Goal: Find specific page/section: Find specific page/section

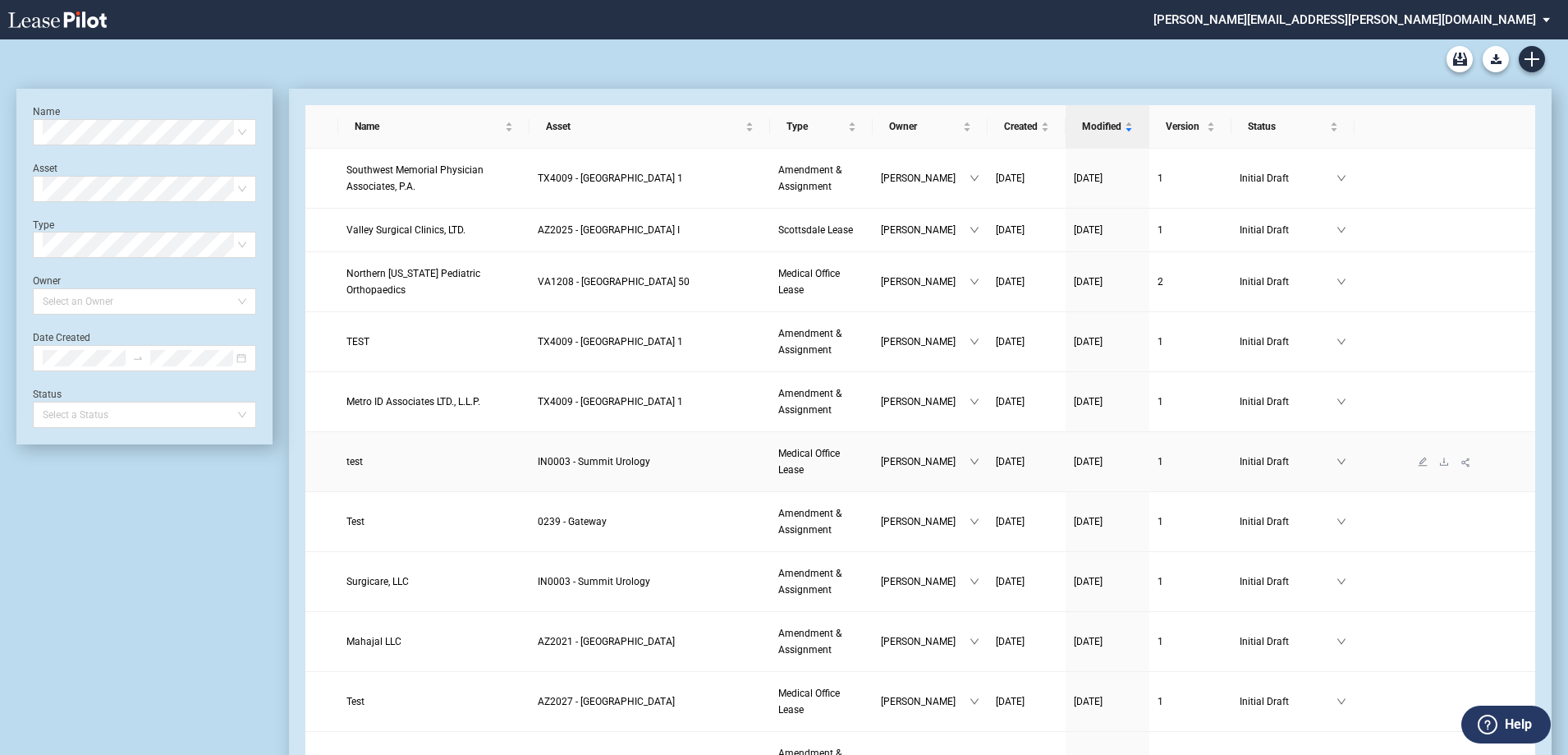
click at [605, 466] on span "IN0003 - Summit Urology" at bounding box center [593, 461] width 113 height 11
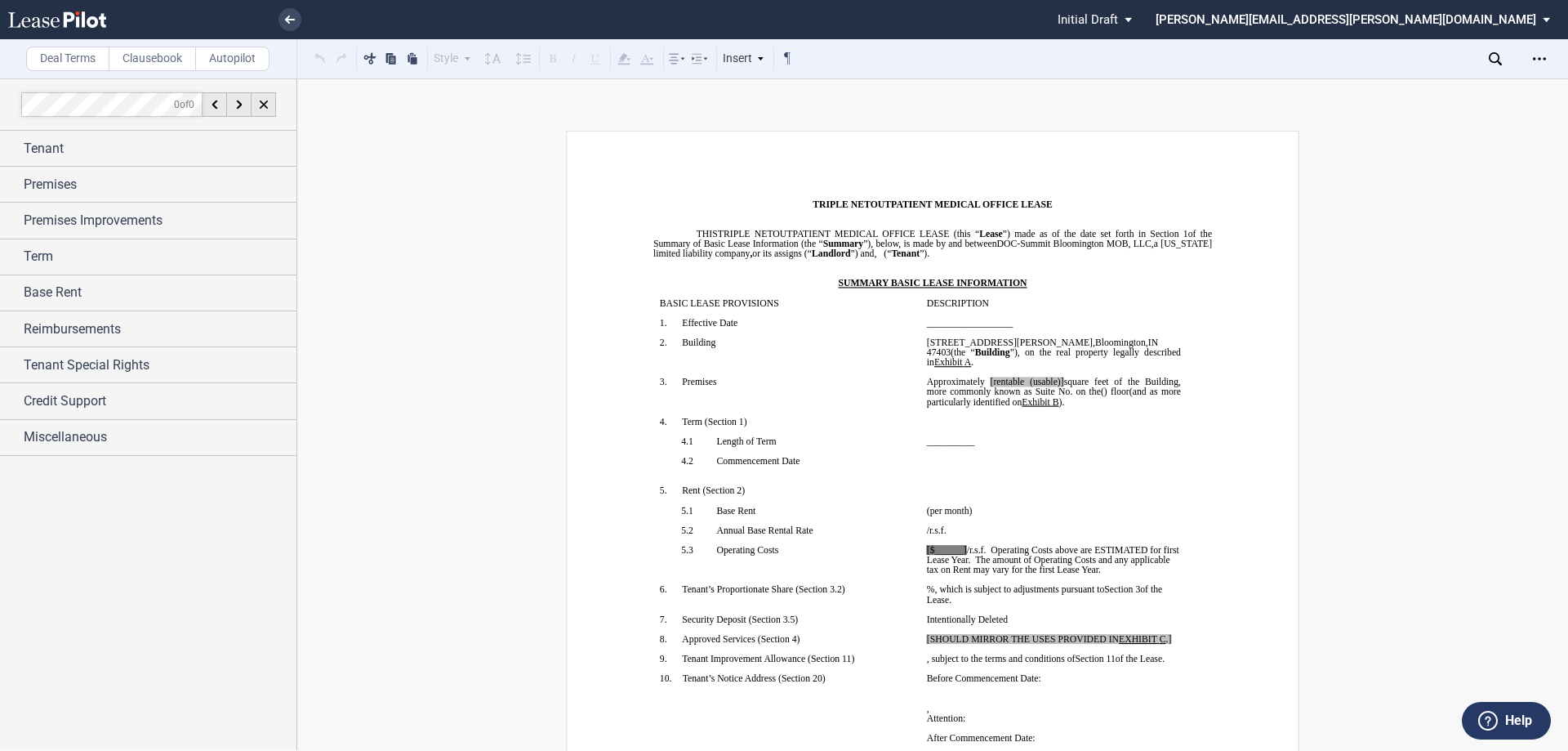
click at [1498, 58] on use at bounding box center [1495, 58] width 13 height 13
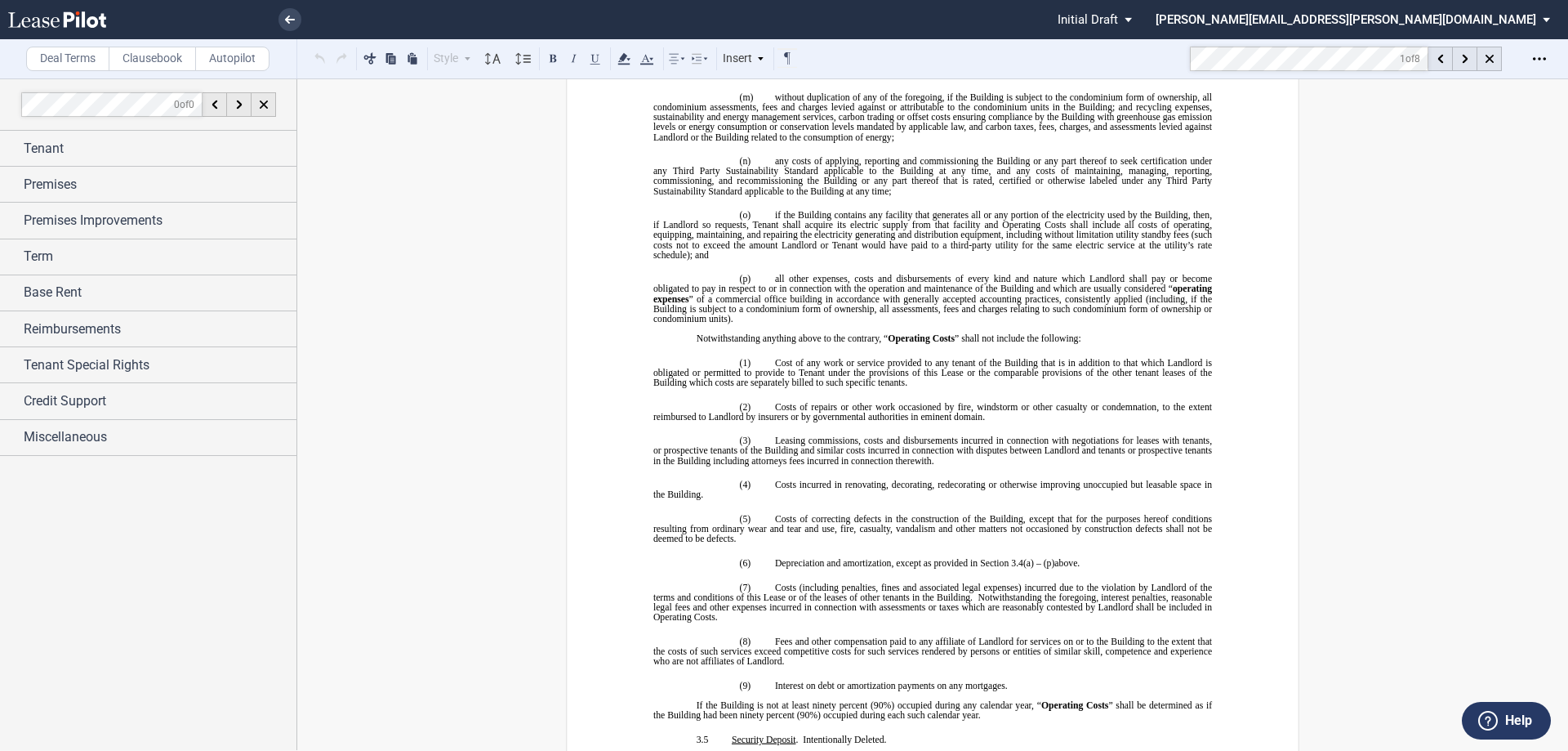
scroll to position [4478, 0]
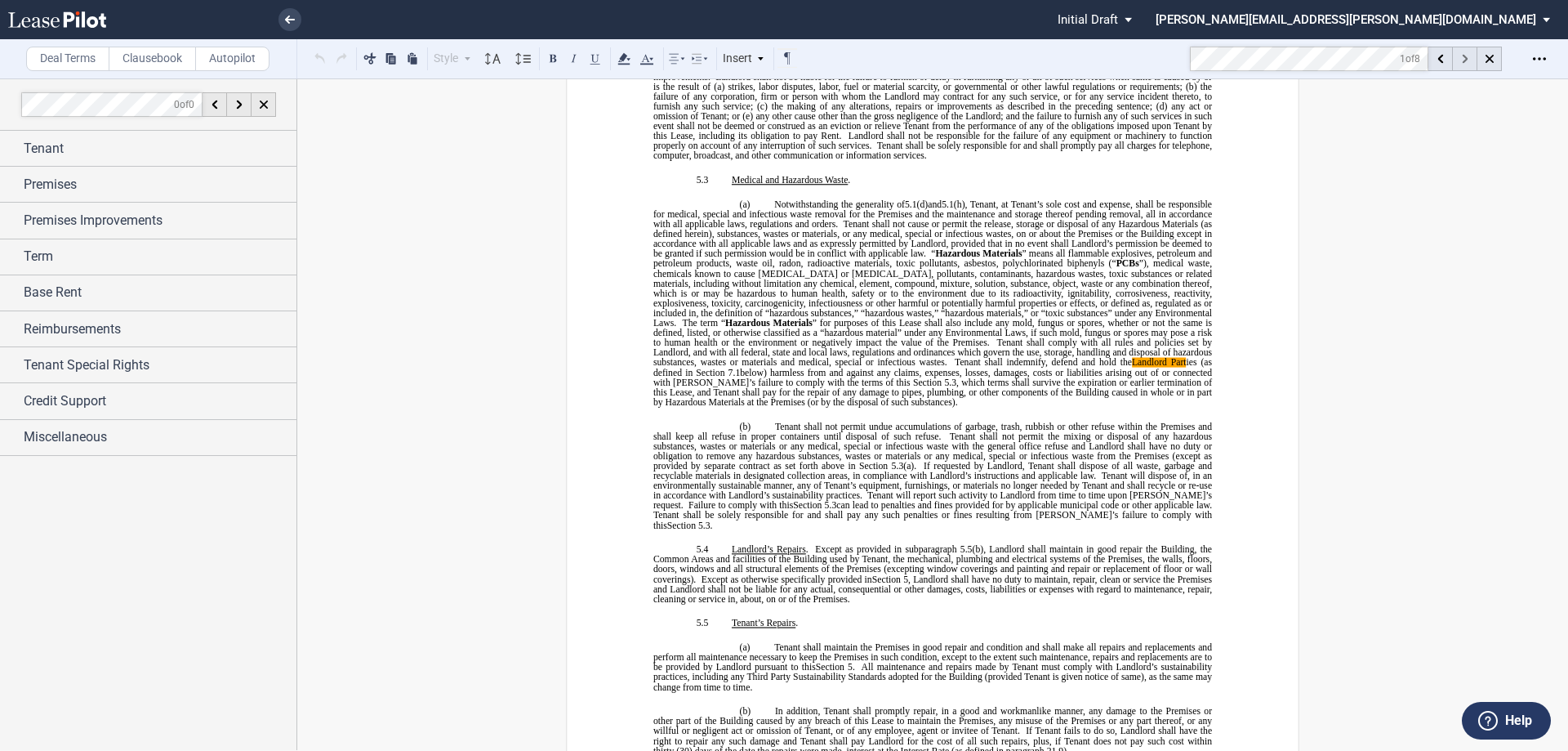
click at [1468, 58] on div at bounding box center [1465, 58] width 24 height 24
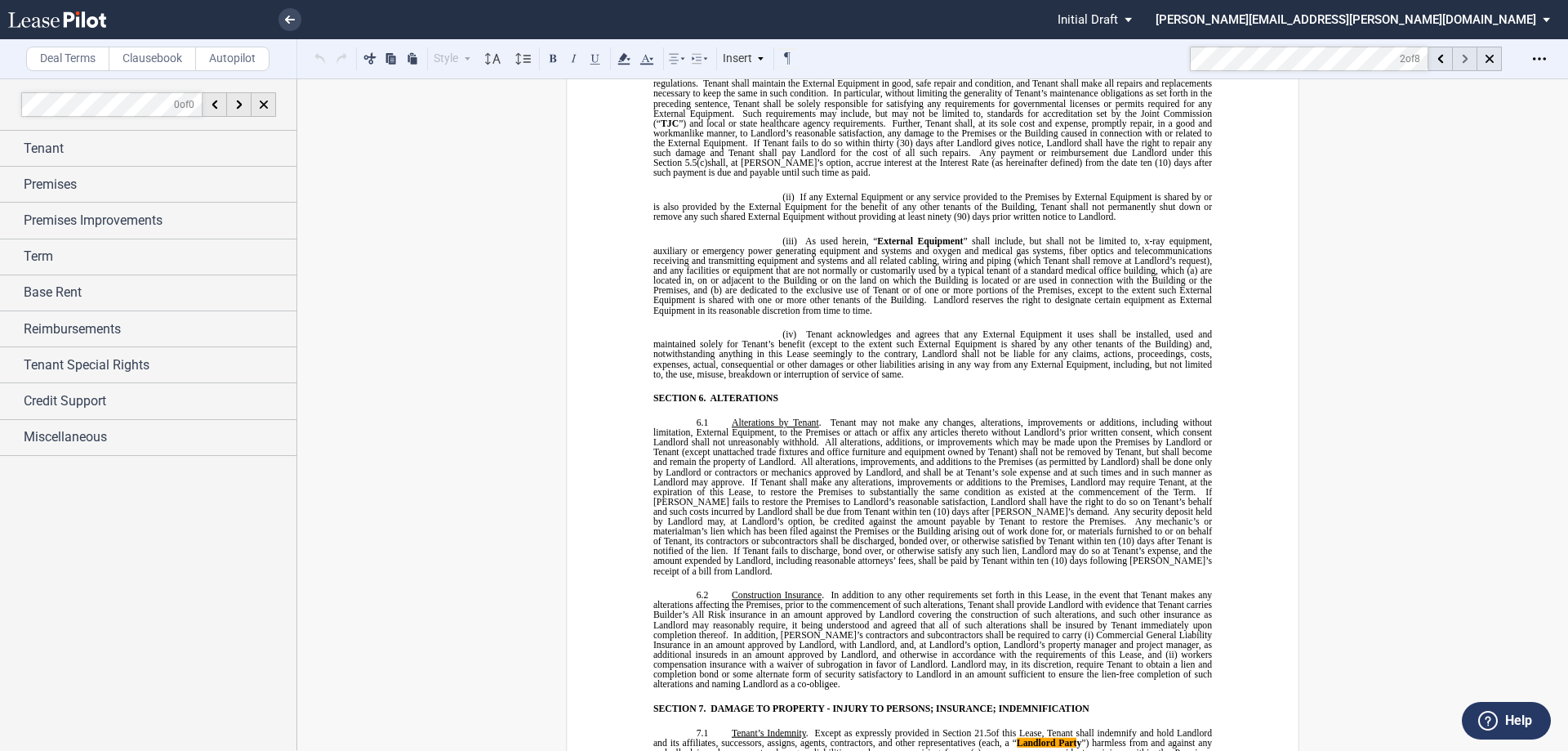
scroll to position [5572, 0]
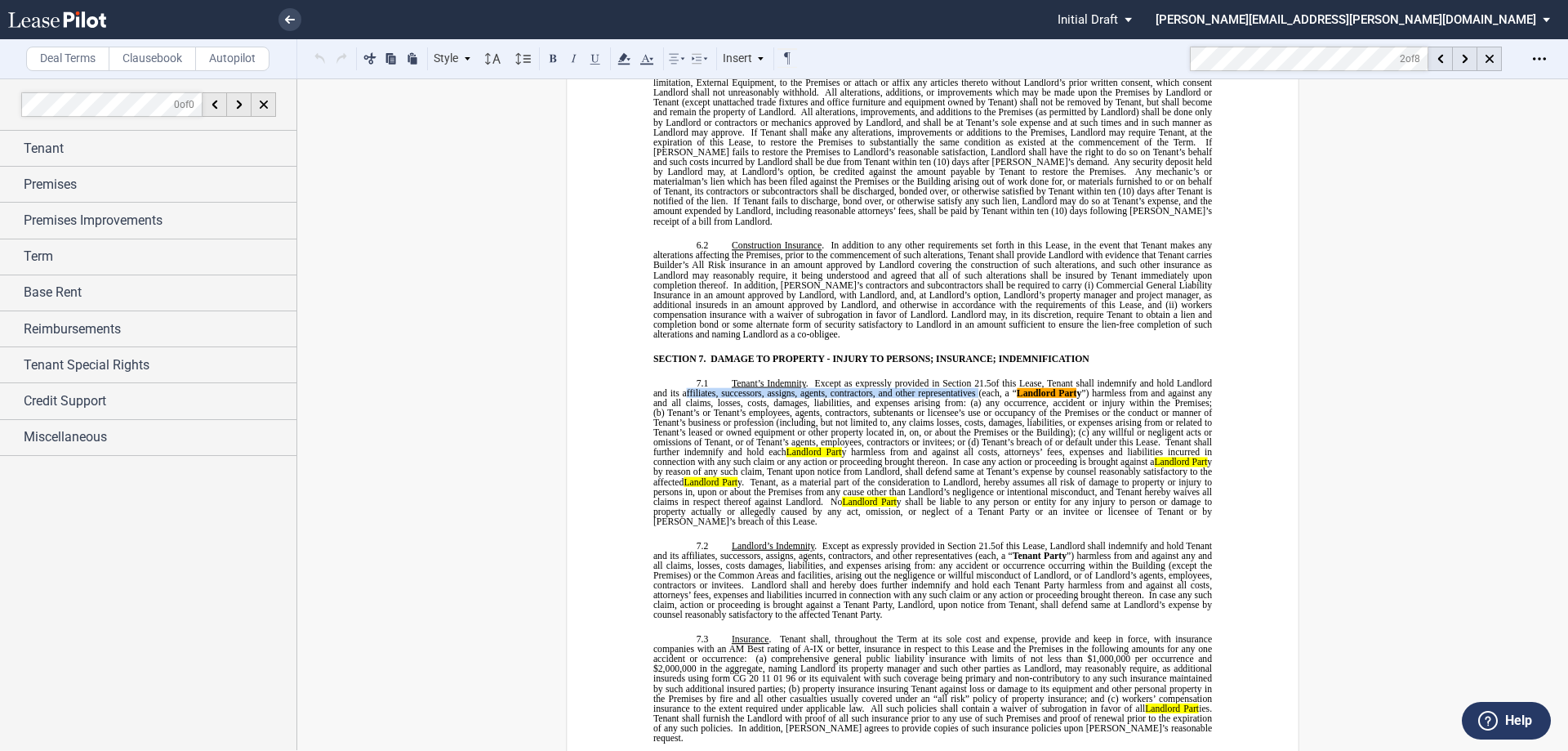
drag, startPoint x: 677, startPoint y: 363, endPoint x: 972, endPoint y: 361, distance: 295.0
click at [972, 378] on span "of this Lease, Tenant shall indemnify and hold Landlord and its affiliates, suc…" at bounding box center [933, 388] width 561 height 19
drag, startPoint x: 1171, startPoint y: 351, endPoint x: 972, endPoint y: 362, distance: 199.3
click at [972, 378] on span "of this Lease, Tenant shall indemnify and hold Landlord and its affiliates, suc…" at bounding box center [933, 388] width 561 height 19
